Goal: Transaction & Acquisition: Purchase product/service

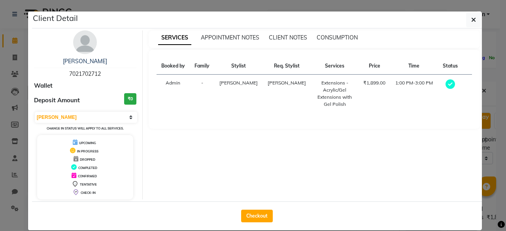
select select "92473"
select select "885"
select select "confirm booking"
select select "3"
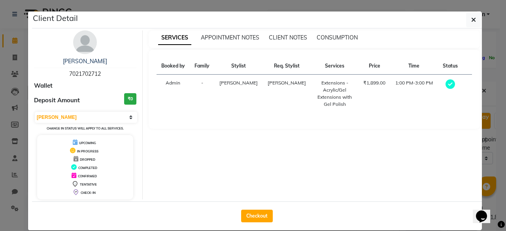
scroll to position [225, 0]
click at [252, 212] on button "Checkout" at bounding box center [257, 216] width 32 height 13
select select "9028"
select select "service"
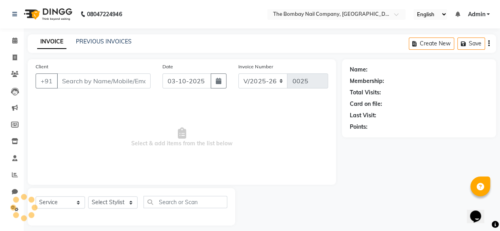
type input "7021702712"
select select "91979"
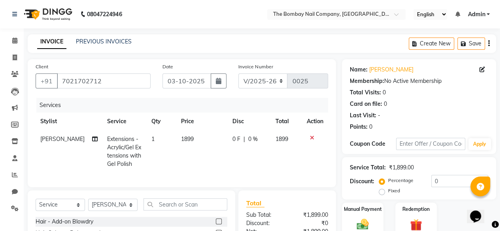
click at [385, 192] on div "Fixed" at bounding box center [390, 190] width 19 height 9
click at [388, 191] on label "Fixed" at bounding box center [394, 190] width 12 height 7
click at [382, 191] on input "Fixed" at bounding box center [384, 191] width 6 height 6
radio input "true"
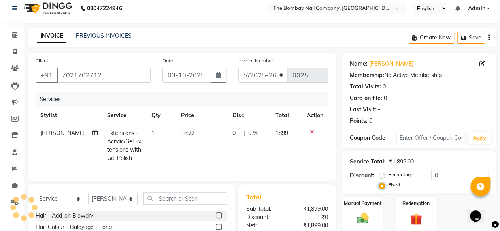
scroll to position [7, 0]
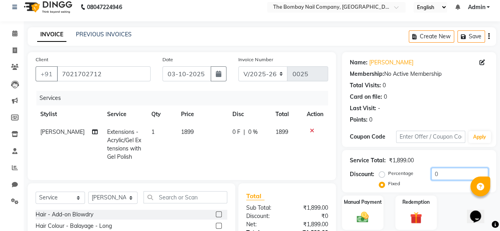
click at [443, 171] on input "0" at bounding box center [459, 174] width 57 height 12
type input "0"
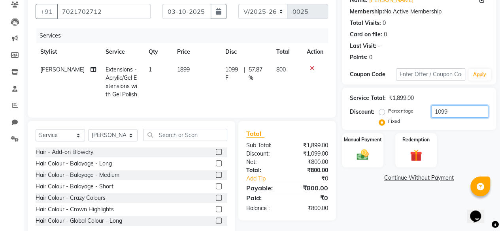
drag, startPoint x: 427, startPoint y: 113, endPoint x: 414, endPoint y: 114, distance: 13.1
click at [414, 114] on div "Percentage Fixed 1099" at bounding box center [435, 116] width 108 height 21
type input "9"
type input "1"
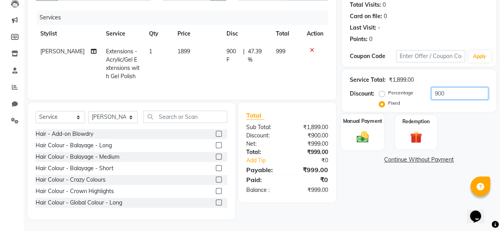
type input "900"
click at [365, 131] on img at bounding box center [363, 137] width 20 height 14
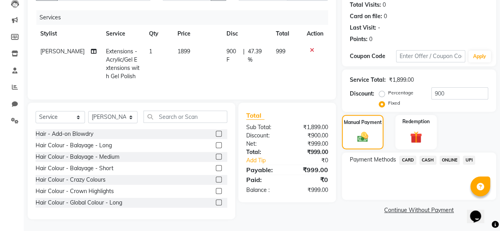
click at [468, 156] on span "UPI" at bounding box center [469, 160] width 12 height 9
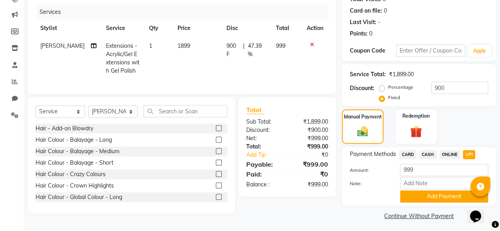
scroll to position [96, 0]
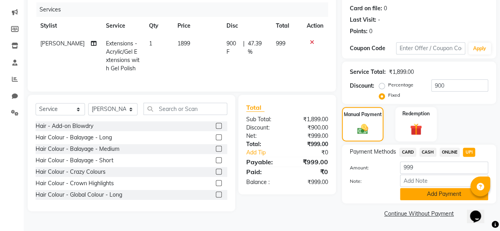
click at [427, 197] on button "Add Payment" at bounding box center [444, 194] width 88 height 12
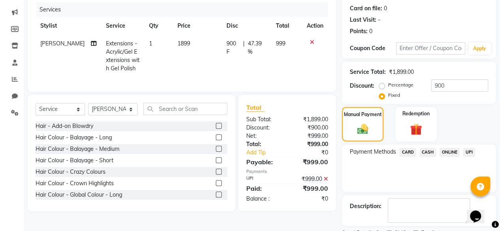
scroll to position [128, 0]
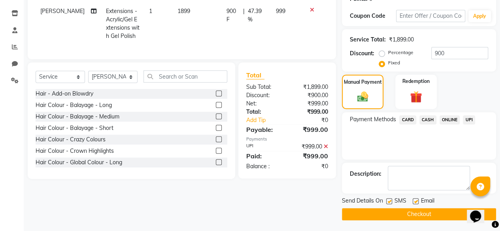
click at [415, 214] on button "Checkout" at bounding box center [419, 214] width 154 height 12
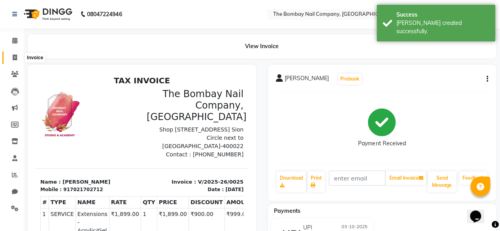
click at [17, 58] on icon at bounding box center [15, 58] width 4 height 6
select select "9028"
select select "service"
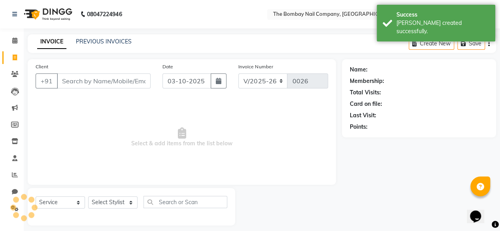
scroll to position [6, 0]
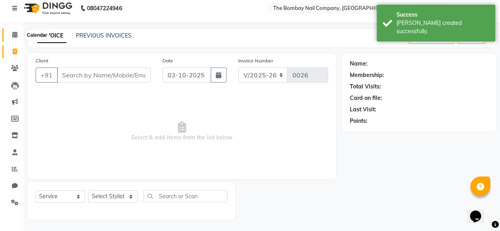
click at [17, 34] on icon at bounding box center [14, 35] width 5 height 6
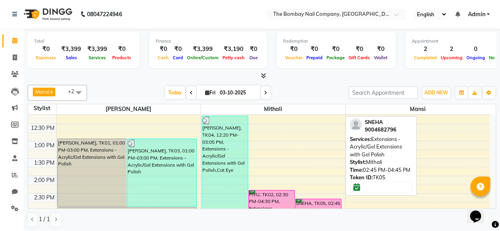
click at [304, 200] on div at bounding box center [318, 200] width 45 height 0
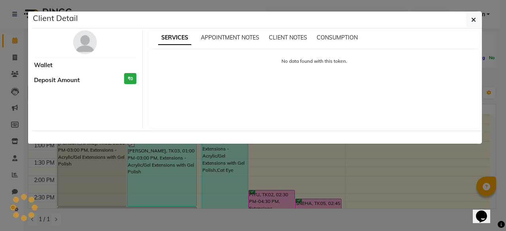
select select "6"
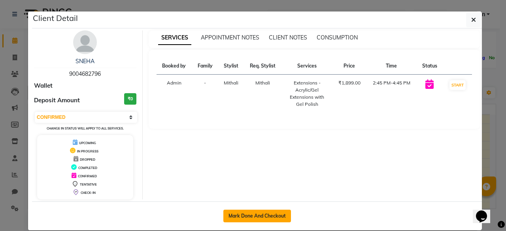
click at [248, 214] on button "Mark Done And Checkout" at bounding box center [257, 216] width 68 height 13
select select "9028"
select select "service"
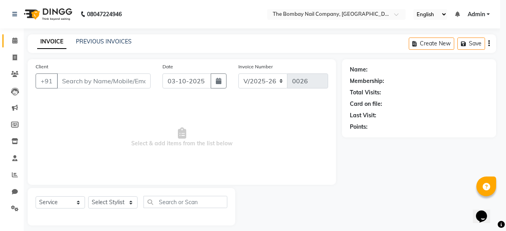
select select "3"
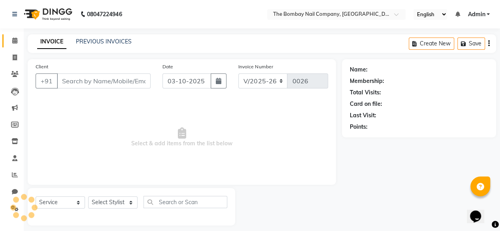
type input "9004682796"
select select "92473"
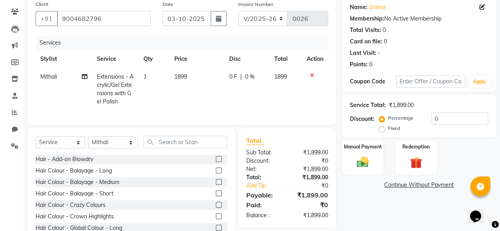
scroll to position [62, 0]
click at [388, 130] on label "Fixed" at bounding box center [394, 128] width 12 height 7
click at [381, 130] on input "Fixed" at bounding box center [384, 129] width 6 height 6
radio input "true"
click at [438, 117] on input "0" at bounding box center [459, 119] width 57 height 12
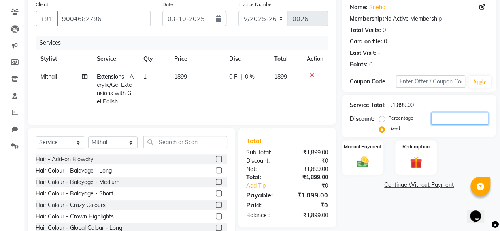
click at [438, 117] on input "number" at bounding box center [459, 119] width 57 height 12
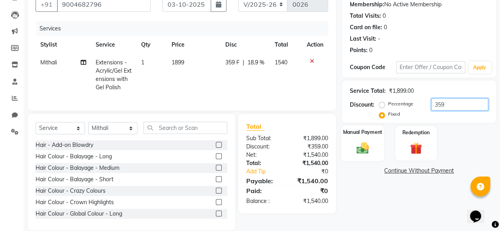
type input "359"
click at [373, 135] on label "Manual Payment" at bounding box center [363, 133] width 40 height 8
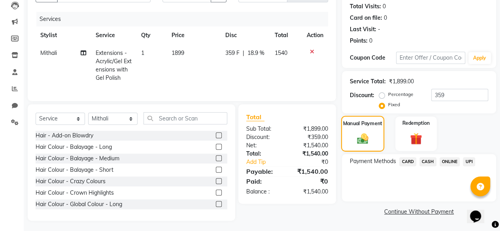
scroll to position [93, 0]
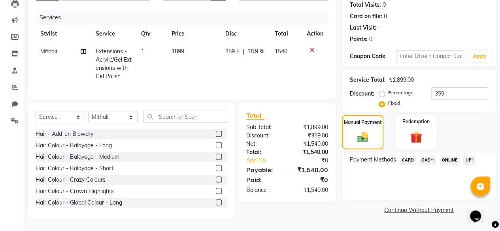
click at [467, 156] on span "UPI" at bounding box center [469, 160] width 12 height 9
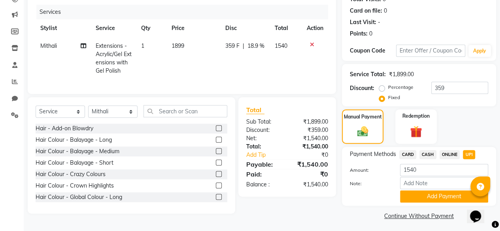
scroll to position [96, 0]
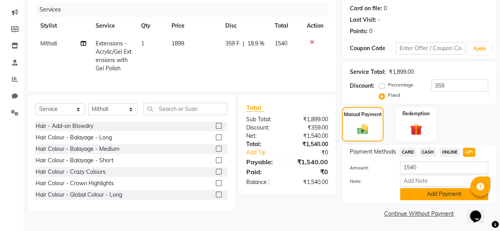
click at [440, 196] on button "Add Payment" at bounding box center [444, 194] width 88 height 12
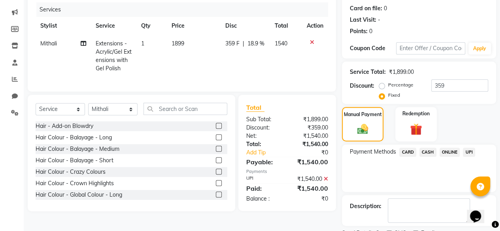
scroll to position [128, 0]
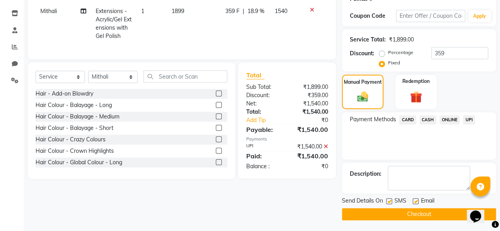
click at [472, 119] on span "UPI" at bounding box center [469, 119] width 12 height 9
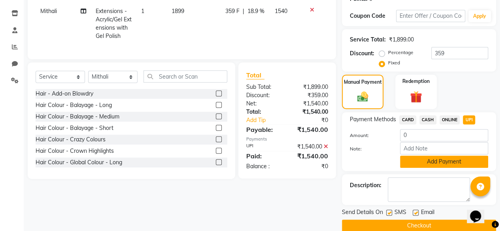
scroll to position [140, 0]
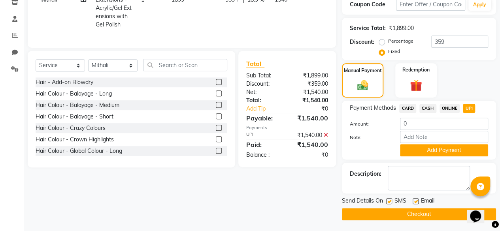
click at [413, 212] on button "Checkout" at bounding box center [419, 214] width 154 height 12
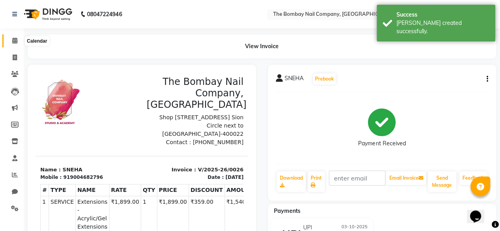
click at [17, 40] on span at bounding box center [15, 40] width 14 height 9
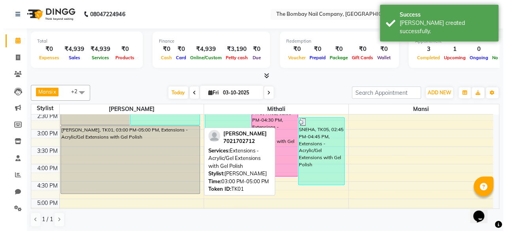
scroll to position [219, 0]
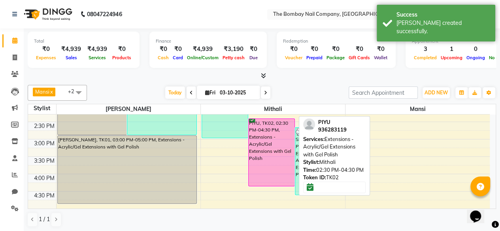
click at [255, 119] on icon at bounding box center [252, 119] width 6 height 0
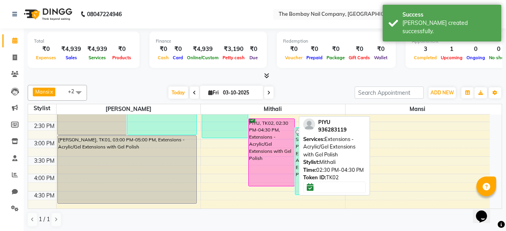
select select "6"
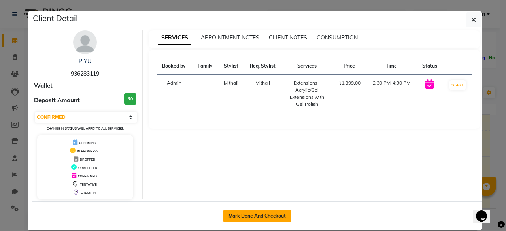
click at [240, 213] on button "Mark Done And Checkout" at bounding box center [257, 216] width 68 height 13
select select "9028"
select select "service"
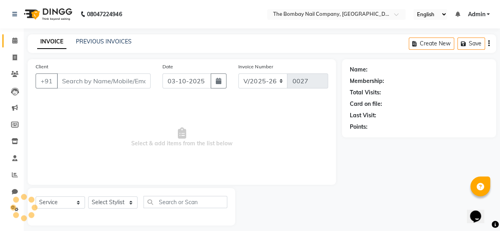
type input "936283119"
select select "92473"
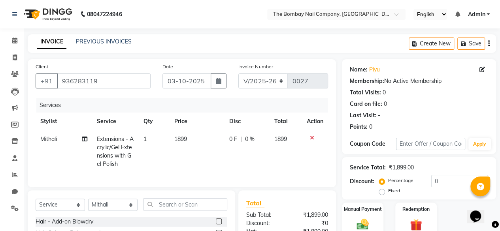
click at [480, 68] on icon at bounding box center [483, 70] width 6 height 6
select select "[DEMOGRAPHIC_DATA]"
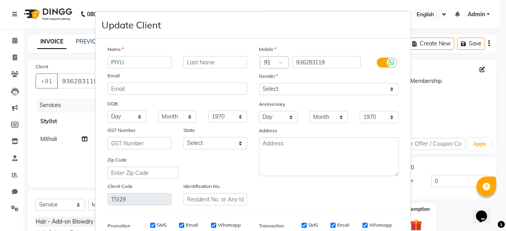
click at [146, 64] on input "PIYU" at bounding box center [140, 62] width 64 height 12
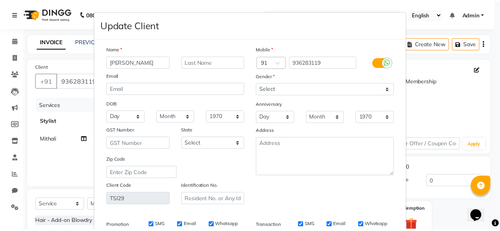
scroll to position [118, 0]
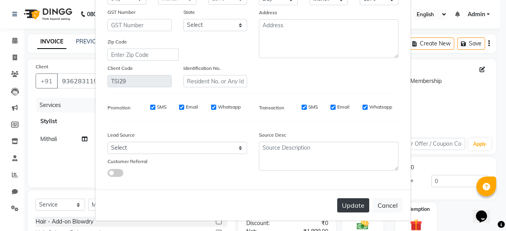
type input "[PERSON_NAME]"
click at [349, 202] on button "Update" at bounding box center [353, 206] width 32 height 14
select select
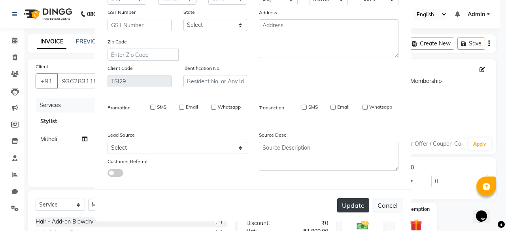
select select
checkbox input "false"
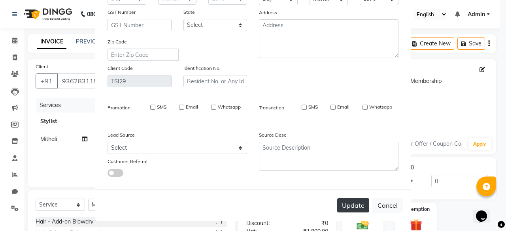
checkbox input "false"
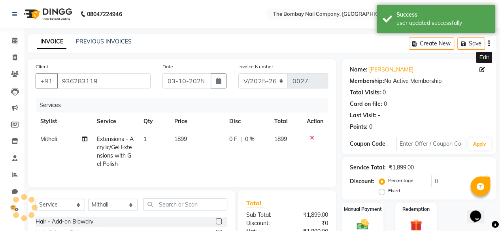
scroll to position [46, 0]
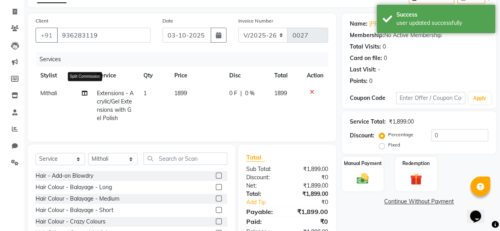
click at [82, 93] on icon at bounding box center [85, 94] width 6 height 6
select select "92473"
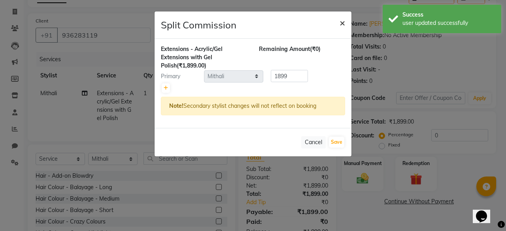
click at [340, 23] on button "×" at bounding box center [342, 22] width 18 height 22
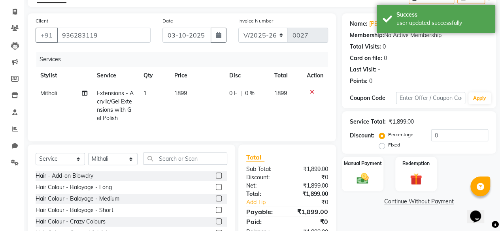
click at [46, 92] on span "Mithali" at bounding box center [48, 93] width 17 height 7
select select "92473"
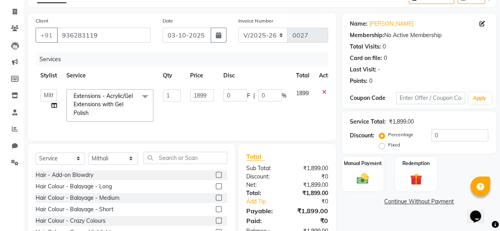
click at [48, 91] on td "[PERSON_NAME] Mithali [PERSON_NAME]" at bounding box center [49, 106] width 26 height 42
click at [48, 93] on select "[PERSON_NAME] Mithali [PERSON_NAME]" at bounding box center [48, 95] width 17 height 12
select select "91979"
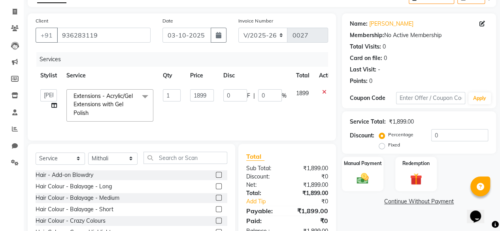
click at [62, 121] on tr "[PERSON_NAME] Mithali [PERSON_NAME] Extensions - Acrylic/Gel Extensions with Ge…" at bounding box center [188, 106] width 305 height 42
click at [227, 121] on td "0 F | 0 %" at bounding box center [255, 106] width 73 height 42
click at [441, 136] on input "0" at bounding box center [459, 135] width 57 height 12
click at [385, 143] on div "Fixed" at bounding box center [390, 144] width 19 height 9
click at [388, 147] on label "Fixed" at bounding box center [394, 145] width 12 height 7
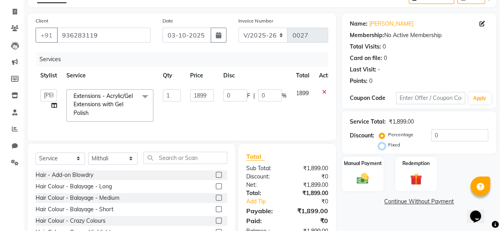
click at [383, 147] on input "Fixed" at bounding box center [384, 145] width 6 height 6
radio input "true"
click at [361, 178] on img at bounding box center [363, 179] width 20 height 14
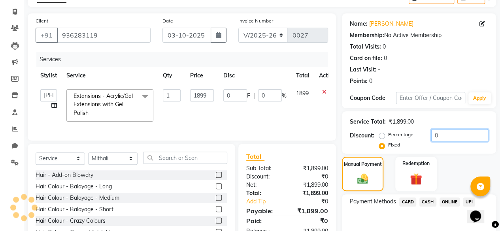
click at [444, 140] on input "0" at bounding box center [459, 135] width 57 height 12
type input "9"
type input "0.47"
type input "99"
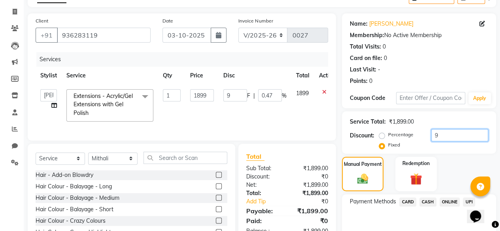
type input "99"
type input "5.21"
type input "9"
type input "0.47"
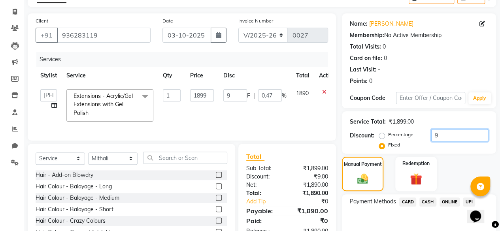
type input "90"
type input "4.74"
type input "900"
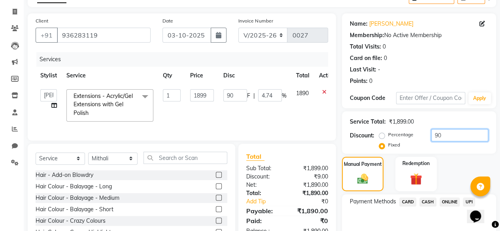
type input "47.39"
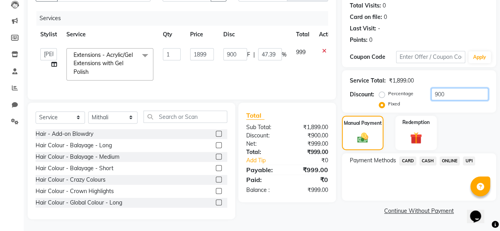
click at [443, 90] on input "900" at bounding box center [459, 94] width 57 height 12
click at [437, 91] on input "900" at bounding box center [459, 94] width 57 height 12
type input "8"
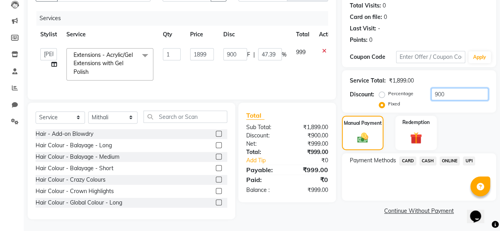
type input "8"
type input "0.42"
type input "80"
type input "4.21"
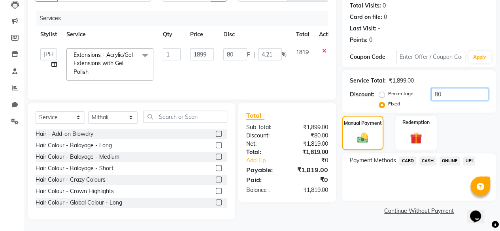
type input "800"
type input "42.13"
type input "800"
click at [464, 157] on span "UPI" at bounding box center [469, 161] width 12 height 9
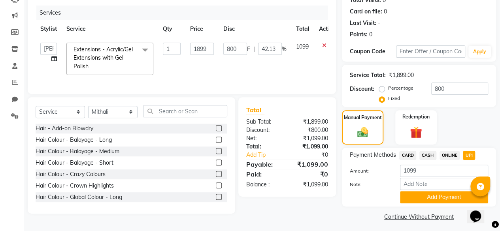
scroll to position [96, 0]
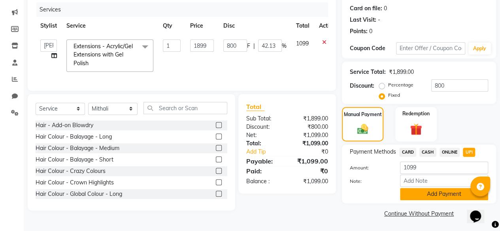
click at [434, 197] on button "Add Payment" at bounding box center [444, 194] width 88 height 12
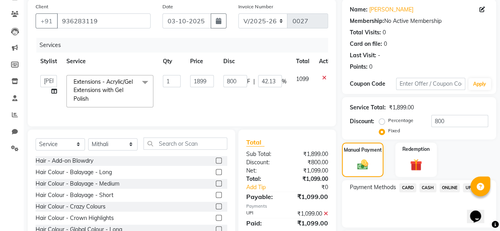
scroll to position [128, 0]
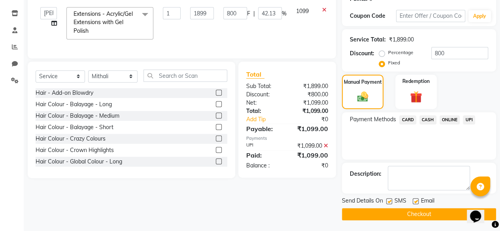
click at [414, 212] on button "Checkout" at bounding box center [419, 214] width 154 height 12
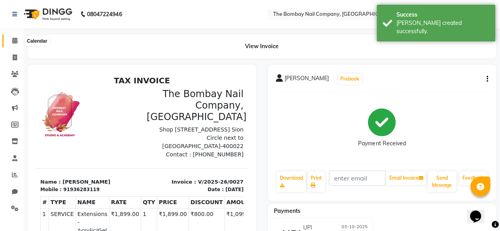
click at [17, 44] on span at bounding box center [15, 40] width 14 height 9
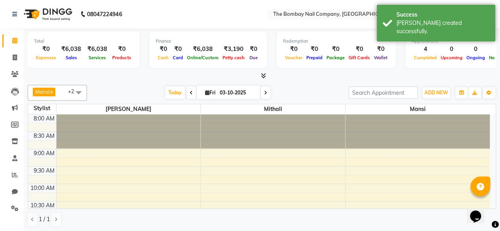
click at [265, 78] on icon at bounding box center [263, 76] width 5 height 6
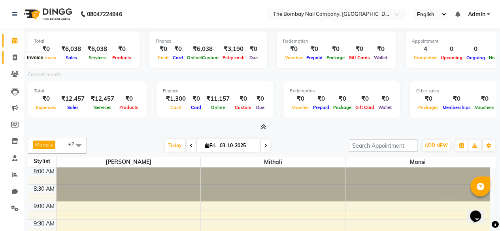
click at [15, 59] on icon at bounding box center [15, 58] width 4 height 6
select select "service"
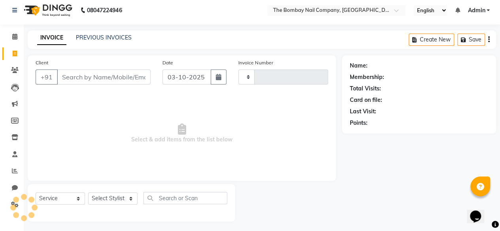
type input "0028"
select select "9028"
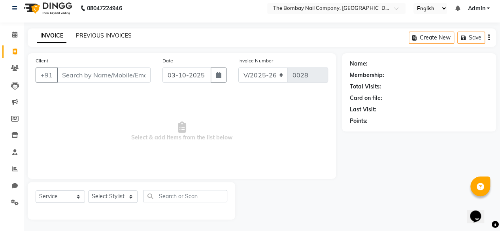
click at [96, 35] on link "PREVIOUS INVOICES" at bounding box center [104, 35] width 56 height 7
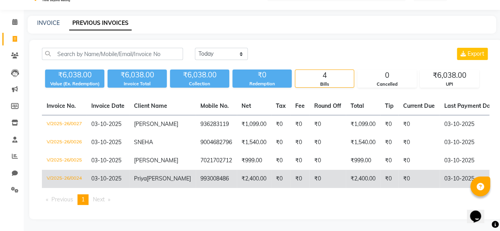
scroll to position [31, 0]
click at [318, 170] on td "₹0" at bounding box center [328, 179] width 36 height 18
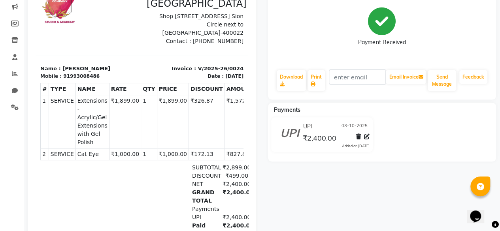
scroll to position [103, 0]
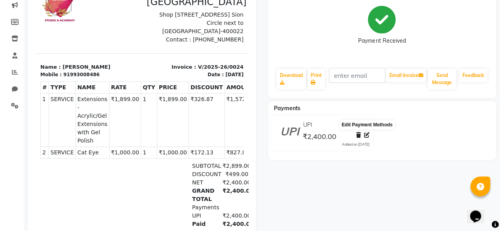
click at [367, 135] on icon at bounding box center [367, 135] width 6 height 6
select select "8"
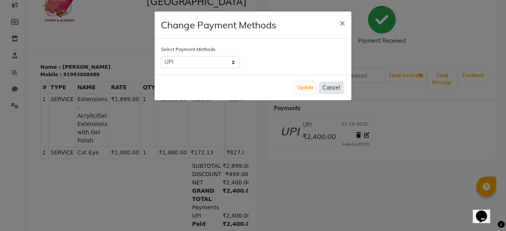
click at [331, 91] on button "Cancel" at bounding box center [331, 88] width 25 height 12
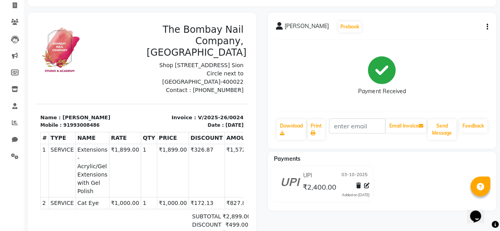
scroll to position [0, 0]
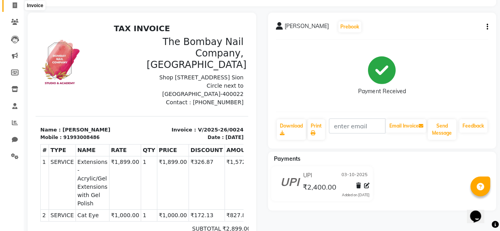
click at [14, 7] on icon at bounding box center [15, 5] width 4 height 6
select select "9028"
select select "service"
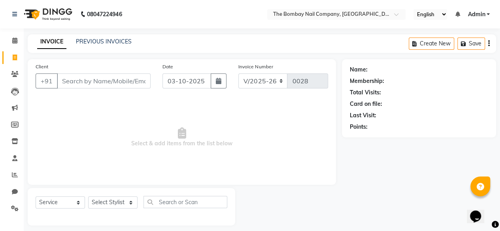
click at [62, 11] on img at bounding box center [47, 14] width 54 height 22
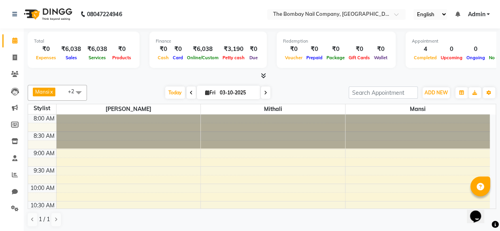
click at [261, 78] on icon at bounding box center [263, 76] width 5 height 6
